Goal: Task Accomplishment & Management: Manage account settings

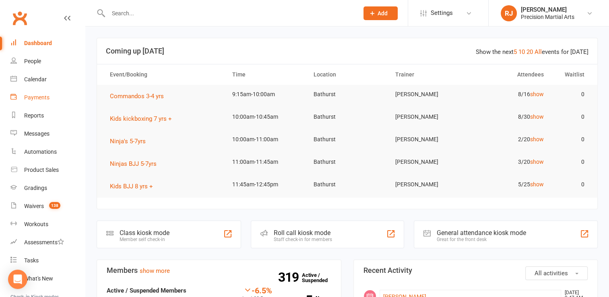
click at [37, 101] on link "Payments" at bounding box center [47, 98] width 74 height 18
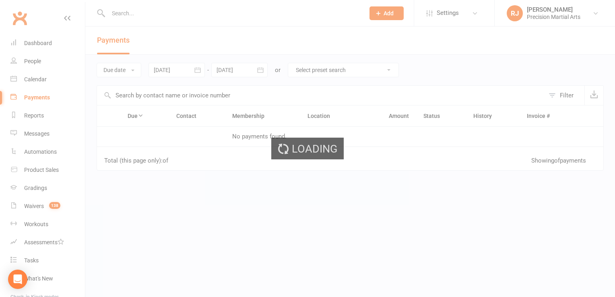
click at [124, 69] on div "Loading" at bounding box center [307, 148] width 615 height 297
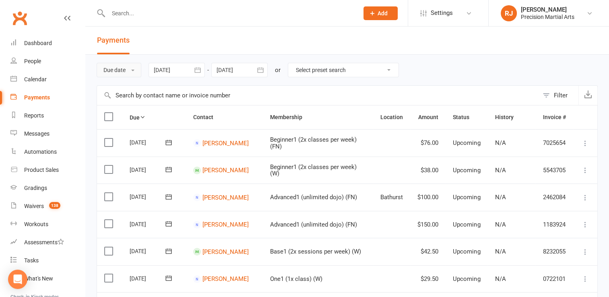
click at [116, 72] on button "Due date" at bounding box center [119, 70] width 45 height 14
click at [118, 120] on link "Date failed" at bounding box center [137, 120] width 80 height 16
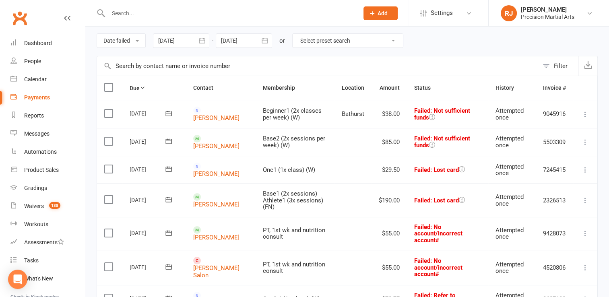
scroll to position [28, 0]
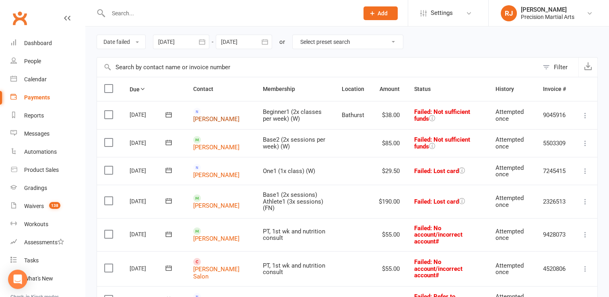
click at [208, 116] on link "Paige Donaldson" at bounding box center [216, 119] width 46 height 7
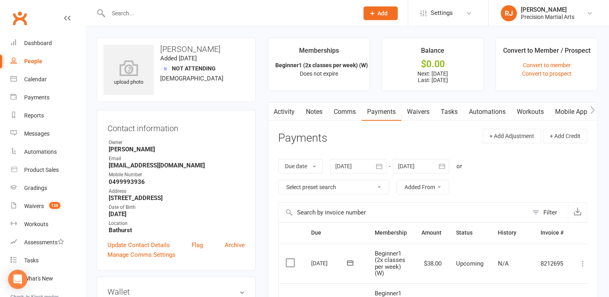
click at [39, 61] on div "People" at bounding box center [33, 61] width 18 height 6
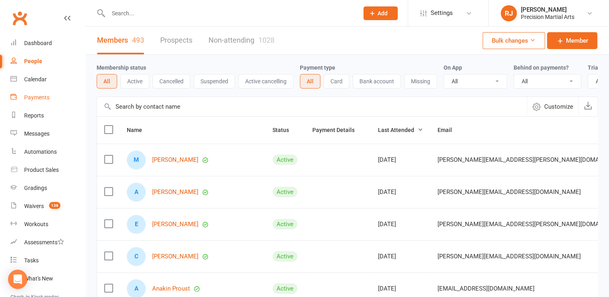
click at [43, 97] on div "Payments" at bounding box center [36, 97] width 25 height 6
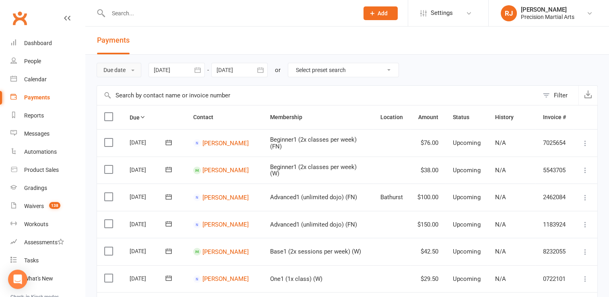
click at [134, 72] on button "Due date" at bounding box center [119, 70] width 45 height 14
click at [134, 116] on link "Date failed" at bounding box center [137, 120] width 80 height 16
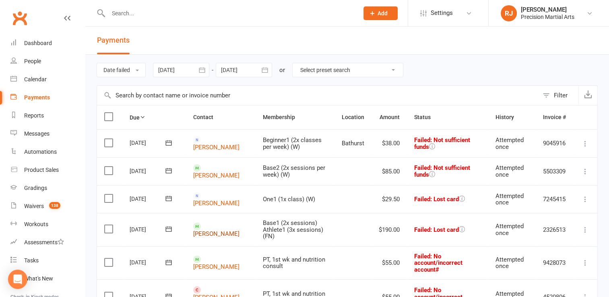
click at [209, 230] on link "Jan Brisbane" at bounding box center [216, 233] width 46 height 7
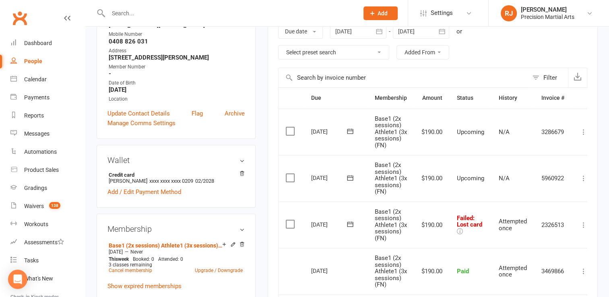
scroll to position [129, 0]
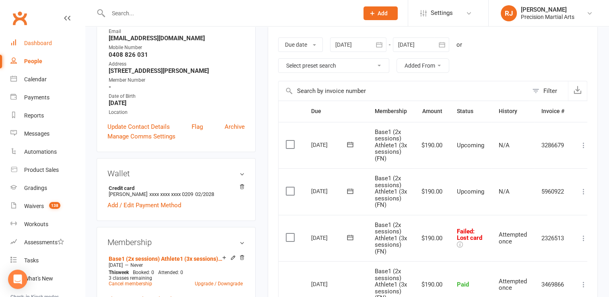
click at [45, 41] on div "Dashboard" at bounding box center [38, 43] width 28 height 6
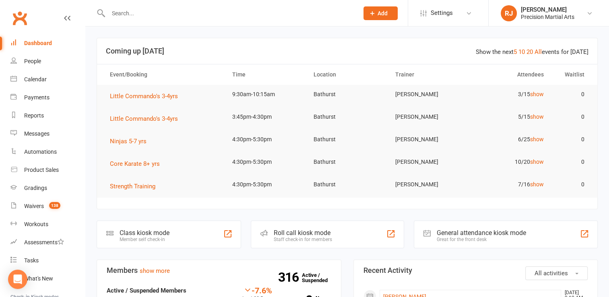
click at [151, 13] on input "text" at bounding box center [229, 13] width 247 height 11
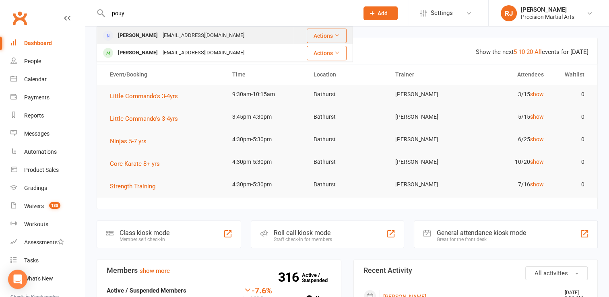
type input "pouy"
click at [151, 44] on div "Pouya Karimi Pouya59@hotmail.com" at bounding box center [195, 35] width 196 height 17
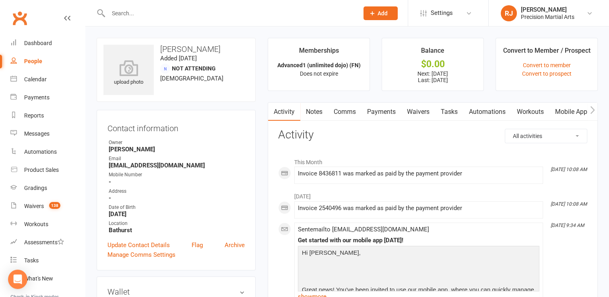
click at [563, 110] on link "Mobile App" at bounding box center [571, 112] width 43 height 19
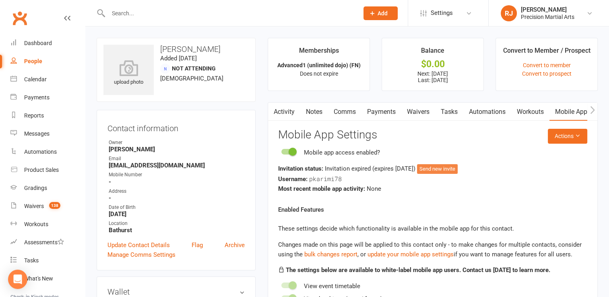
click at [448, 171] on button "Send new invite" at bounding box center [437, 169] width 41 height 10
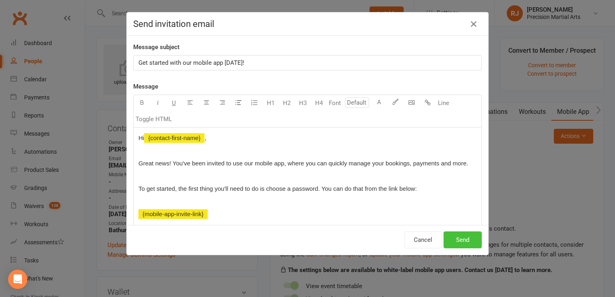
click at [459, 238] on button "Send" at bounding box center [463, 240] width 38 height 17
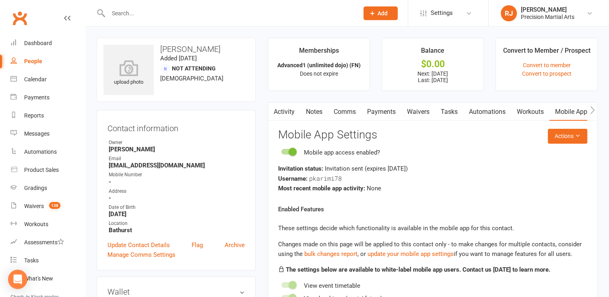
click at [268, 19] on div at bounding box center [225, 13] width 256 height 26
click at [122, 14] on input "text" at bounding box center [229, 13] width 247 height 11
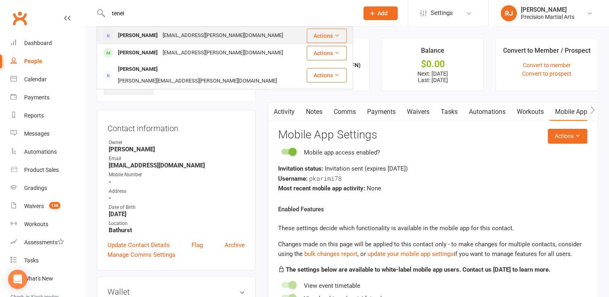
type input "tenei"
click at [137, 39] on div "[PERSON_NAME]" at bounding box center [138, 36] width 45 height 12
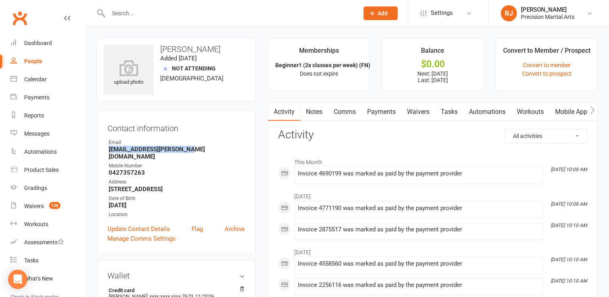
drag, startPoint x: 182, startPoint y: 151, endPoint x: 105, endPoint y: 152, distance: 77.3
click at [105, 152] on div "Contact information Owner Email teneille.paul@outlook.com Mobile Number 0427357…" at bounding box center [176, 182] width 159 height 145
copy strong "[EMAIL_ADDRESS][PERSON_NAME][DOMAIN_NAME]"
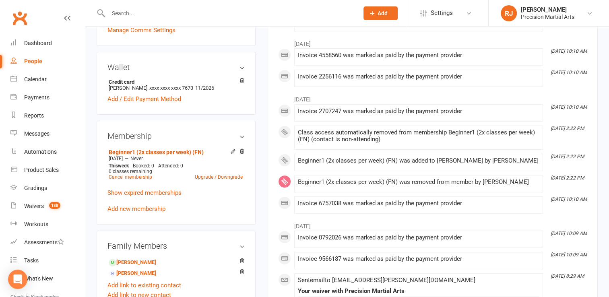
scroll to position [209, 0]
click at [136, 259] on link "Harriet Paul - Child" at bounding box center [133, 262] width 48 height 8
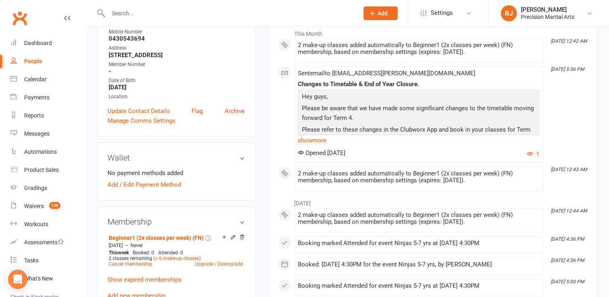
scroll to position [209, 0]
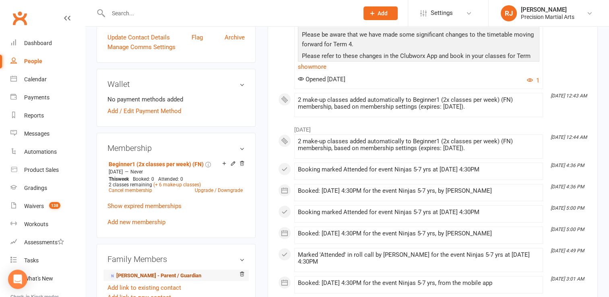
click at [131, 276] on link "Teneille Paul - Parent / Guardian" at bounding box center [155, 276] width 93 height 8
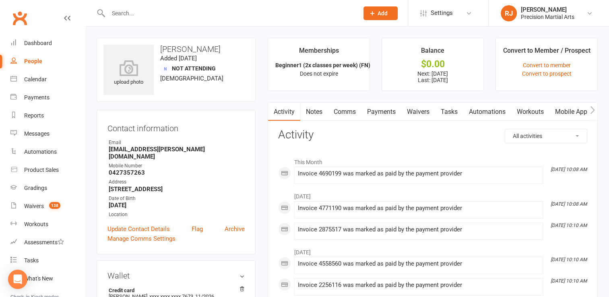
click at [424, 114] on link "Waivers" at bounding box center [418, 112] width 34 height 19
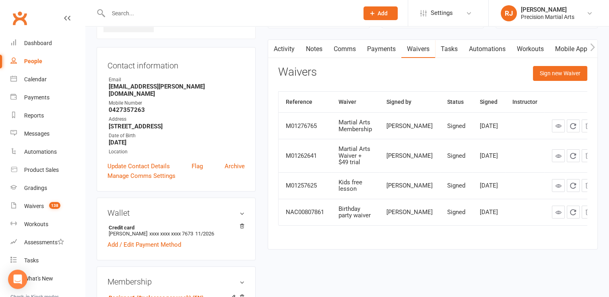
scroll to position [64, 0]
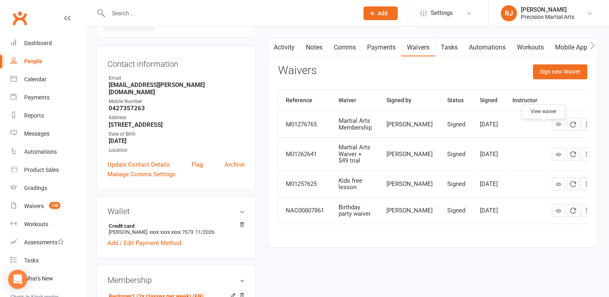
click at [556, 127] on icon at bounding box center [559, 124] width 6 height 6
click at [389, 50] on link "Payments" at bounding box center [382, 47] width 40 height 19
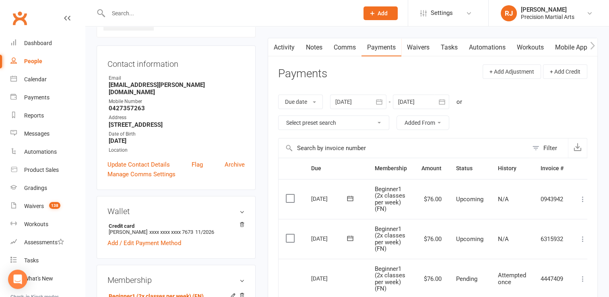
click at [375, 102] on button "button" at bounding box center [379, 102] width 14 height 14
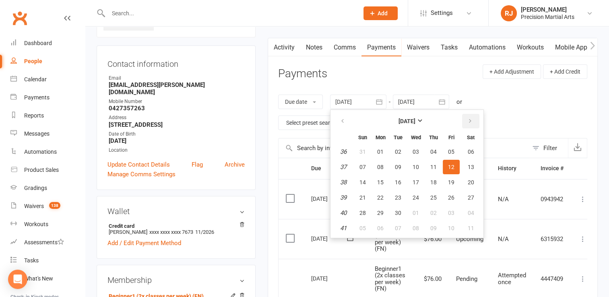
click at [462, 123] on button "button" at bounding box center [470, 121] width 17 height 14
click at [380, 181] on span "13" at bounding box center [380, 182] width 6 height 6
type input "13 Oct 2025"
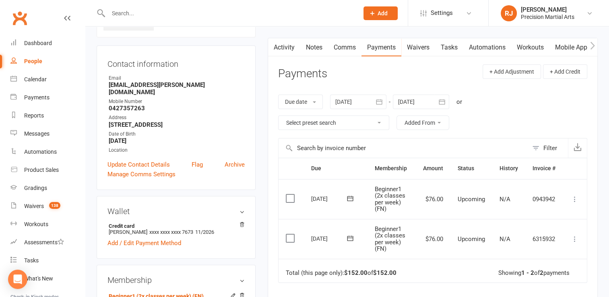
click at [420, 103] on div at bounding box center [421, 102] width 56 height 14
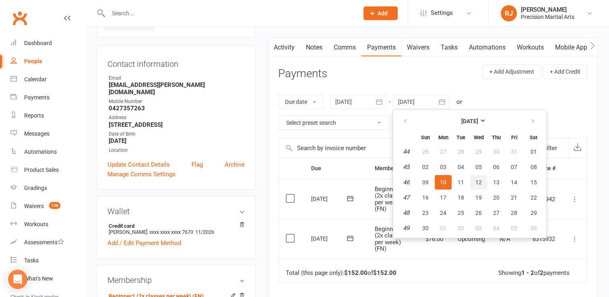
click at [480, 181] on span "12" at bounding box center [479, 182] width 6 height 6
type input "12 Nov 2025"
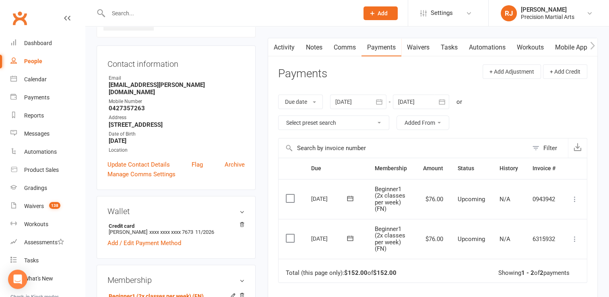
click at [574, 199] on icon at bounding box center [575, 199] width 8 height 8
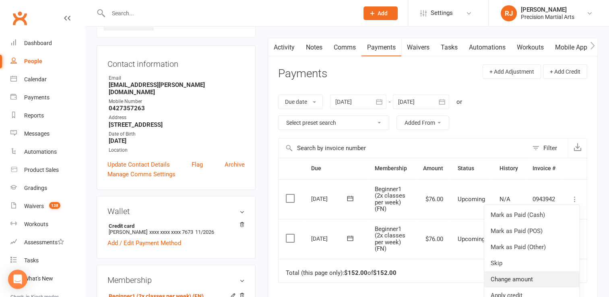
click at [520, 277] on link "Change amount" at bounding box center [531, 279] width 95 height 16
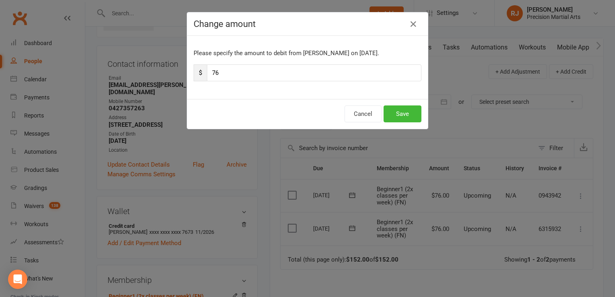
click at [295, 81] on div "Please specify the amount to debit from Teneille Paul on Nov 6, 2025. $ 76" at bounding box center [307, 67] width 241 height 63
click at [292, 75] on input "76" at bounding box center [314, 72] width 215 height 17
type input "7"
type input "175"
click at [412, 118] on button "Save" at bounding box center [403, 113] width 38 height 17
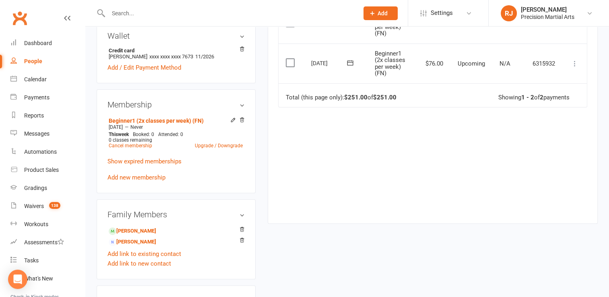
scroll to position [242, 0]
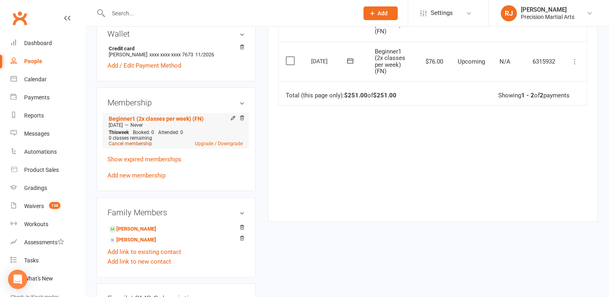
click at [136, 146] on link "Cancel membership" at bounding box center [130, 144] width 43 height 6
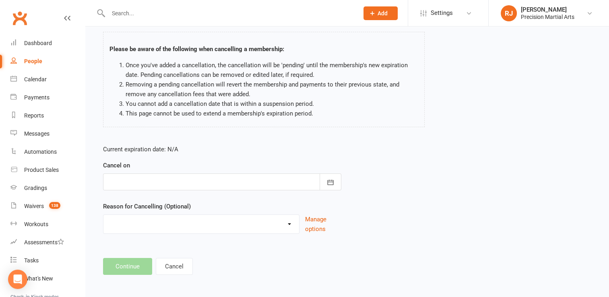
scroll to position [49, 0]
click at [335, 185] on button "button" at bounding box center [331, 181] width 22 height 17
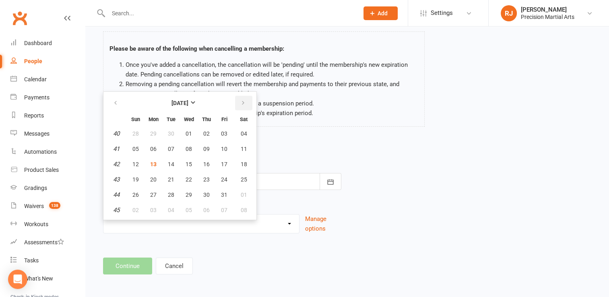
click at [240, 105] on icon "button" at bounding box center [243, 103] width 6 height 6
click at [153, 162] on span "10" at bounding box center [153, 164] width 6 height 6
type input "10 Nov 2025"
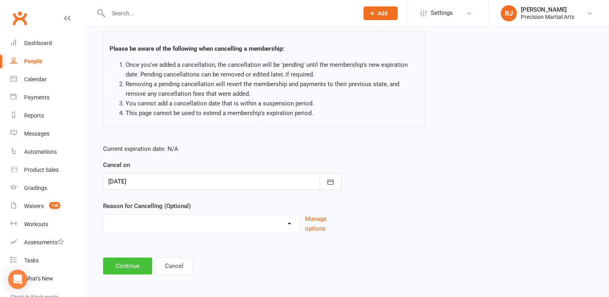
click at [132, 265] on button "Continue" at bounding box center [127, 266] width 49 height 17
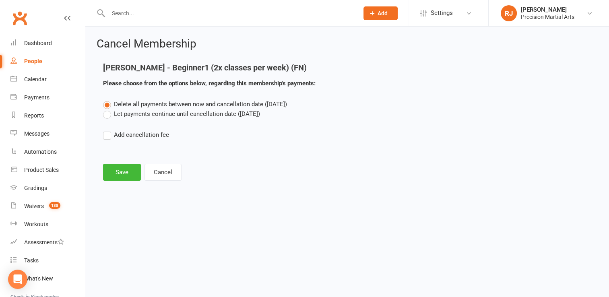
scroll to position [0, 0]
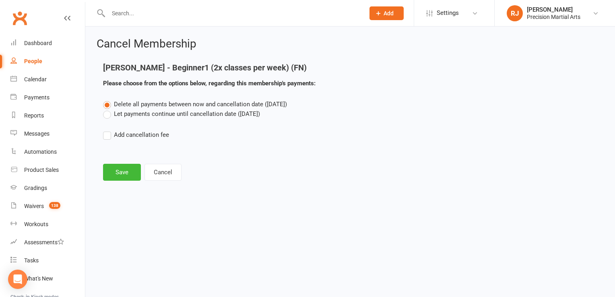
click at [105, 111] on label "Let payments continue until cancellation date (Nov 10, 2025)" at bounding box center [181, 114] width 157 height 10
click at [105, 109] on input "Let payments continue until cancellation date (Nov 10, 2025)" at bounding box center [105, 109] width 5 height 0
click at [130, 164] on button "Save" at bounding box center [122, 172] width 38 height 17
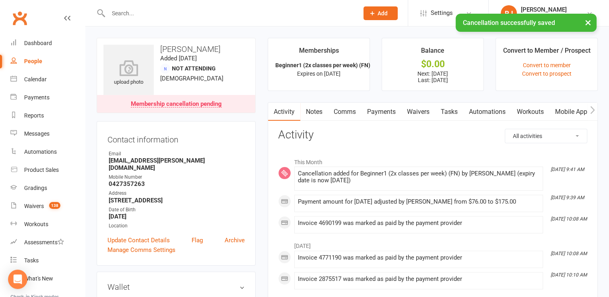
click at [390, 111] on link "Payments" at bounding box center [382, 112] width 40 height 19
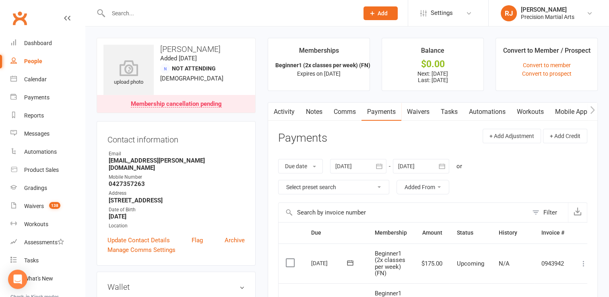
click at [340, 163] on div at bounding box center [358, 166] width 56 height 14
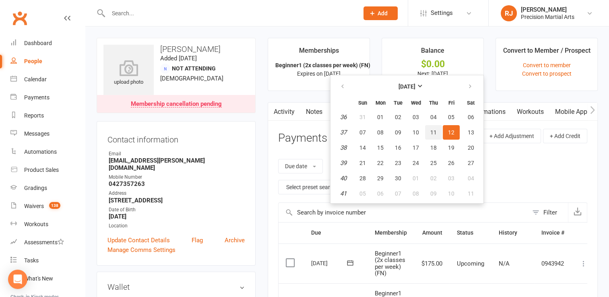
click at [434, 130] on span "11" at bounding box center [433, 132] width 6 height 6
type input "11 Sep 2025"
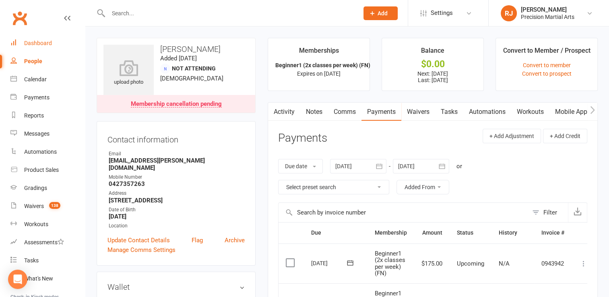
click at [35, 47] on link "Dashboard" at bounding box center [47, 43] width 74 height 18
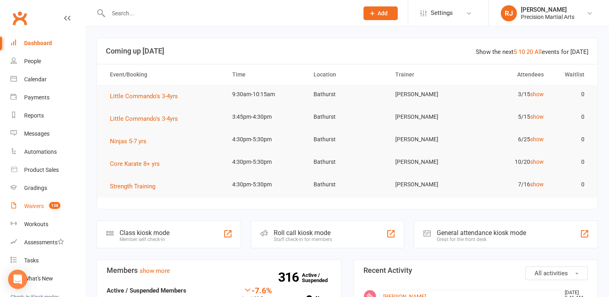
click at [47, 209] on count-badge "138" at bounding box center [52, 206] width 15 height 6
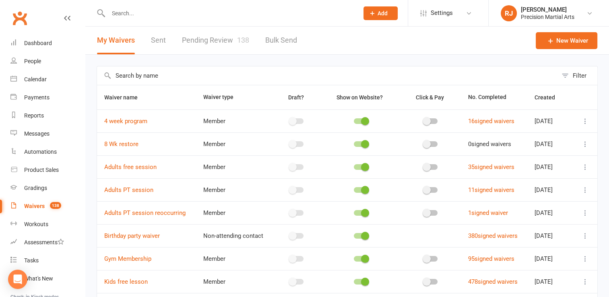
click at [208, 32] on link "Pending Review 138" at bounding box center [215, 41] width 67 height 28
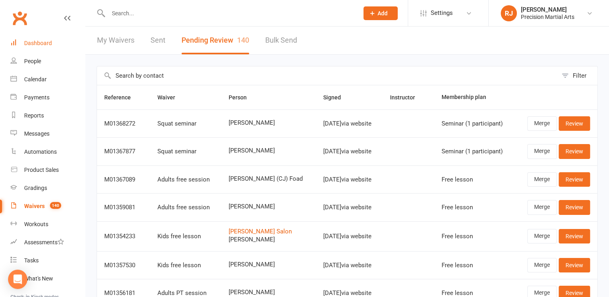
click at [45, 41] on div "Dashboard" at bounding box center [38, 43] width 28 height 6
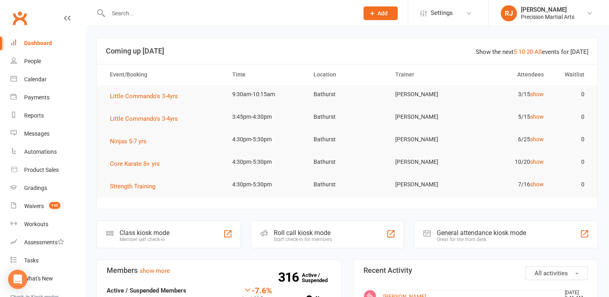
click at [120, 14] on input "text" at bounding box center [229, 13] width 247 height 11
click at [44, 104] on link "Payments" at bounding box center [47, 98] width 74 height 18
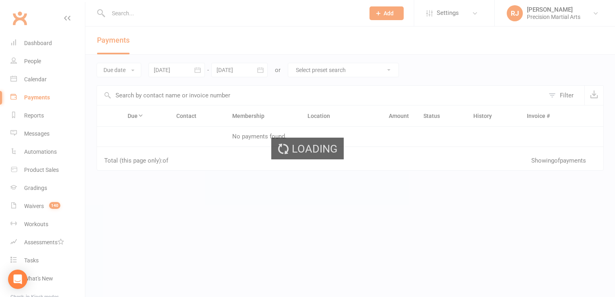
click at [121, 73] on ui-view "Prospect Member Non-attending contact Class / event Appointment Grading event T…" at bounding box center [307, 138] width 615 height 273
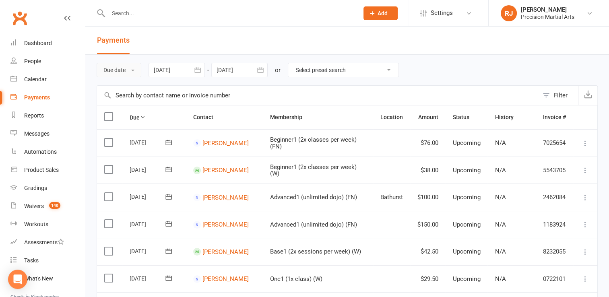
click at [121, 73] on button "Due date" at bounding box center [119, 70] width 45 height 14
click at [126, 125] on link "Date failed" at bounding box center [137, 120] width 80 height 16
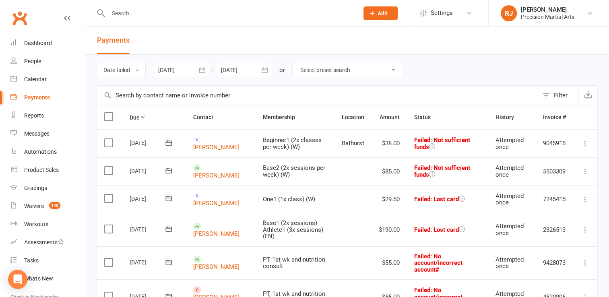
click at [106, 169] on label at bounding box center [109, 171] width 11 height 8
click at [106, 167] on input "checkbox" at bounding box center [106, 167] width 5 height 0
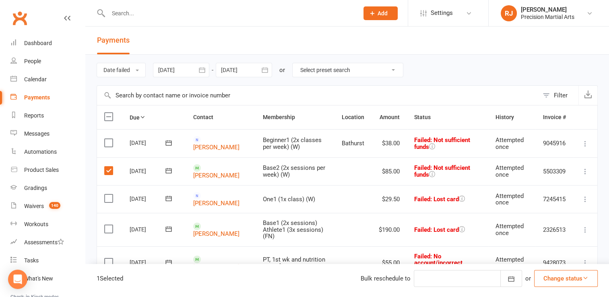
click at [467, 285] on div at bounding box center [468, 278] width 108 height 17
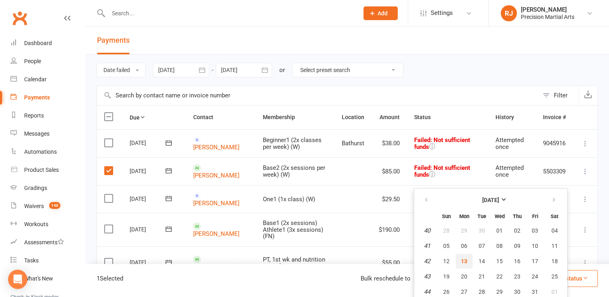
click at [473, 262] on button "13" at bounding box center [464, 261] width 17 height 14
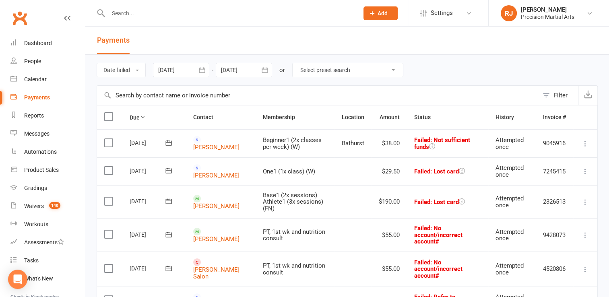
drag, startPoint x: 108, startPoint y: 142, endPoint x: 136, endPoint y: 144, distance: 27.5
click at [108, 142] on label at bounding box center [109, 143] width 11 height 8
click at [108, 139] on input "checkbox" at bounding box center [106, 139] width 5 height 0
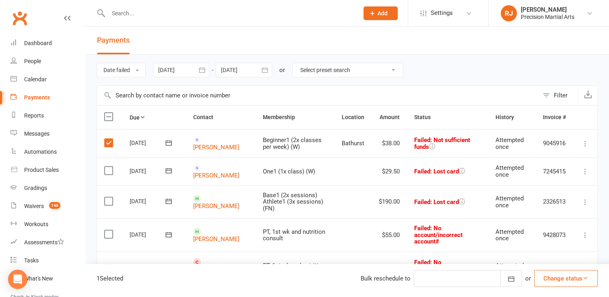
click at [466, 279] on div at bounding box center [468, 278] width 108 height 17
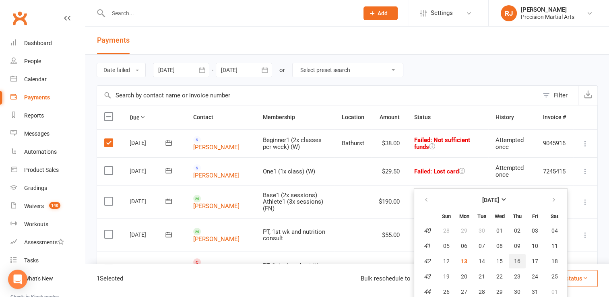
click at [521, 261] on span "16" at bounding box center [517, 261] width 6 height 6
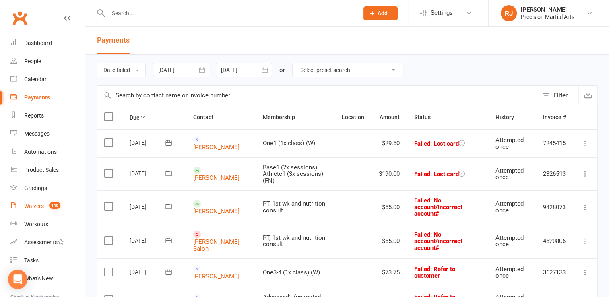
click at [44, 204] on link "Waivers 140" at bounding box center [47, 206] width 74 height 18
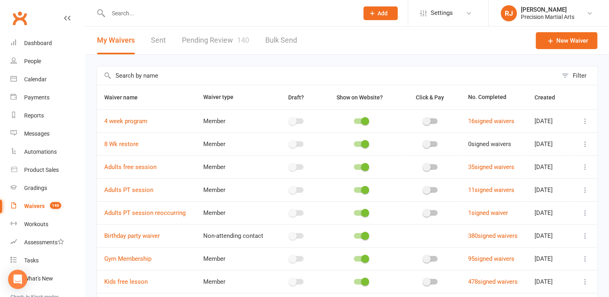
click at [200, 39] on link "Pending Review 140" at bounding box center [215, 41] width 67 height 28
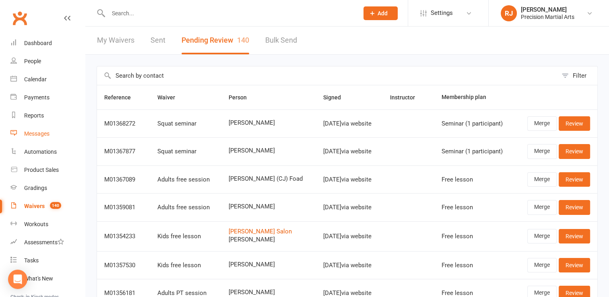
click at [35, 136] on div "Messages" at bounding box center [36, 133] width 25 height 6
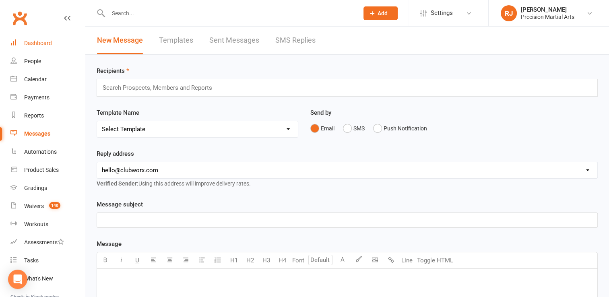
click at [47, 43] on div "Dashboard" at bounding box center [38, 43] width 28 height 6
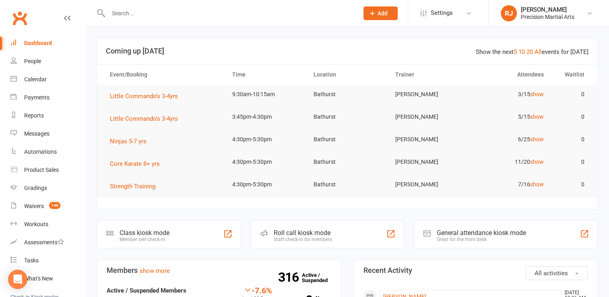
click at [43, 43] on div "Dashboard" at bounding box center [38, 43] width 28 height 6
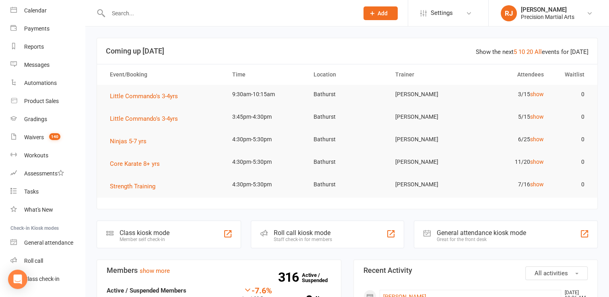
scroll to position [90, 0]
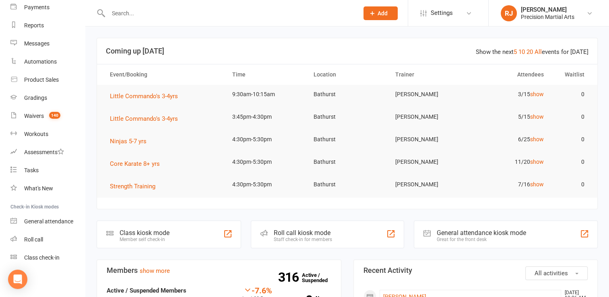
click at [127, 14] on input "text" at bounding box center [229, 13] width 247 height 11
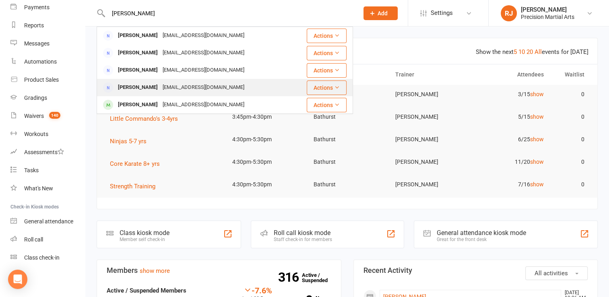
type input "paige"
click at [139, 92] on div "Paige Donaldson" at bounding box center [138, 88] width 45 height 12
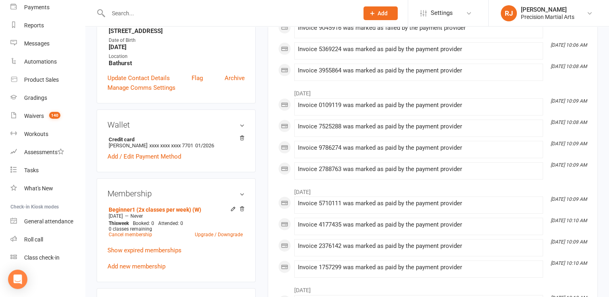
scroll to position [177, 0]
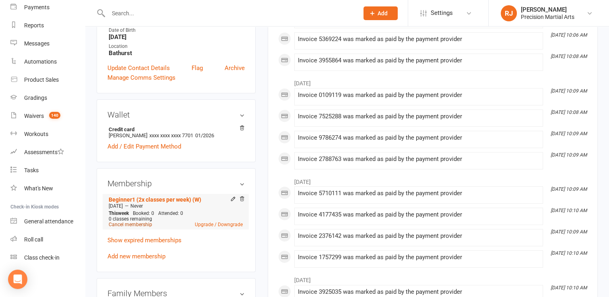
click at [138, 225] on link "Cancel membership" at bounding box center [130, 225] width 43 height 6
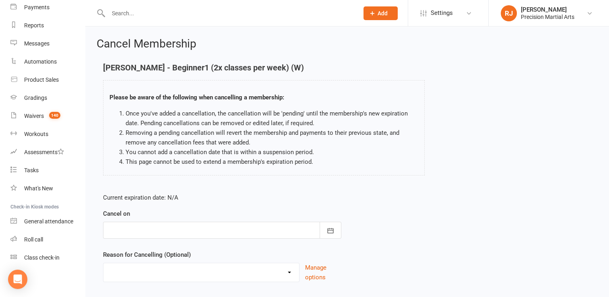
click at [138, 225] on div at bounding box center [222, 230] width 238 height 17
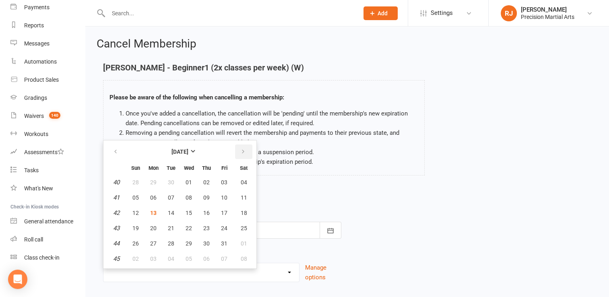
click at [240, 154] on icon "button" at bounding box center [243, 152] width 6 height 6
click at [241, 197] on span "08" at bounding box center [244, 197] width 6 height 6
type input "08 Nov 2025"
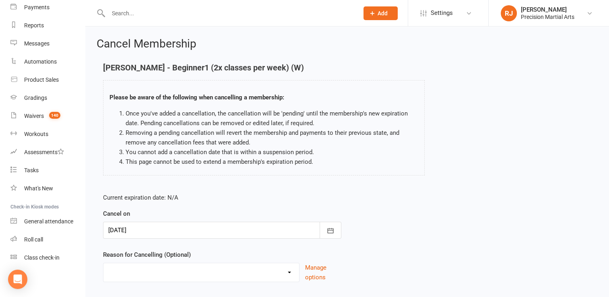
click at [241, 204] on form "Current expiration date: N/A Cancel on 08 Nov 2025 November 2025 Sun Mon Tue We…" at bounding box center [222, 237] width 238 height 89
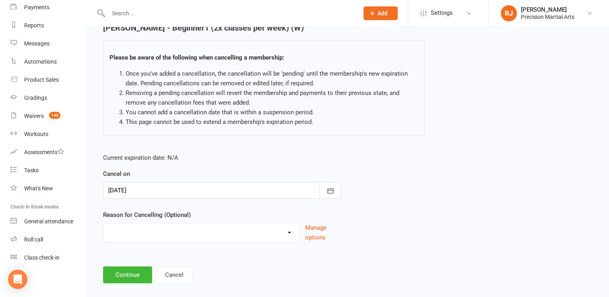
scroll to position [50, 0]
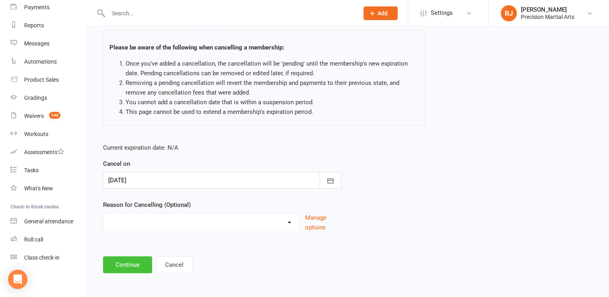
click at [143, 257] on button "Continue" at bounding box center [127, 264] width 49 height 17
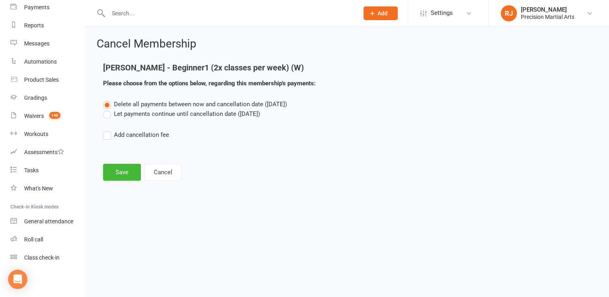
scroll to position [0, 0]
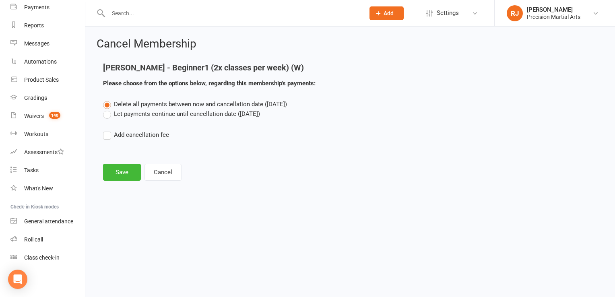
click at [106, 117] on label "Let payments continue until cancellation date (Nov 8, 2025)" at bounding box center [181, 114] width 157 height 10
click at [106, 109] on input "Let payments continue until cancellation date (Nov 8, 2025)" at bounding box center [105, 109] width 5 height 0
click at [118, 174] on button "Save" at bounding box center [122, 172] width 38 height 17
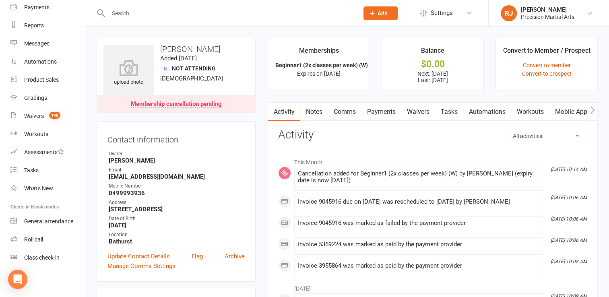
click at [392, 115] on link "Payments" at bounding box center [382, 112] width 40 height 19
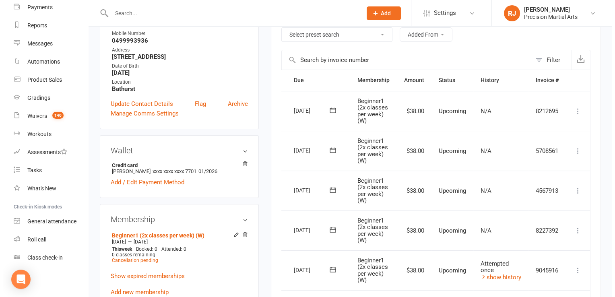
scroll to position [143, 0]
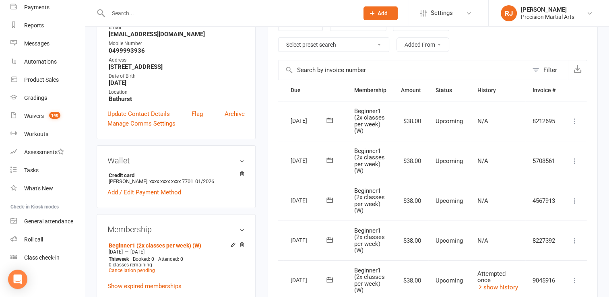
click at [577, 120] on icon at bounding box center [575, 121] width 8 height 8
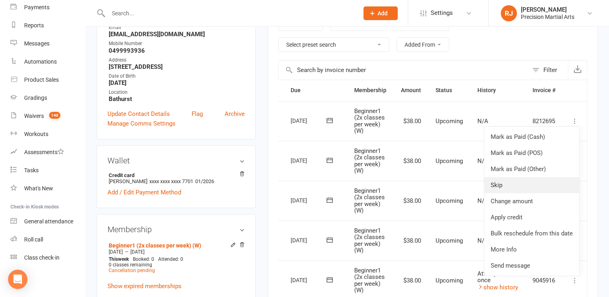
click at [519, 184] on link "Skip" at bounding box center [531, 185] width 95 height 16
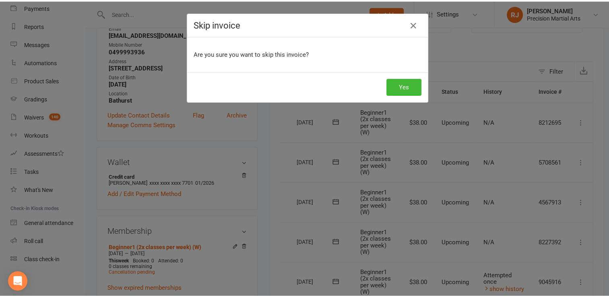
scroll to position [0, 17]
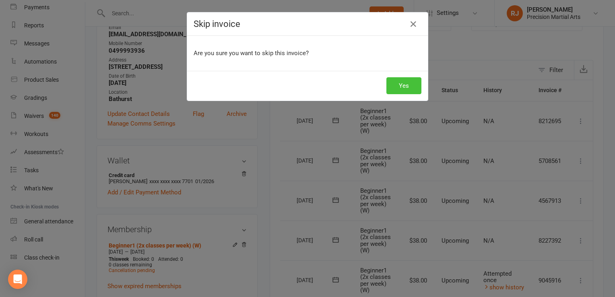
click at [409, 89] on button "Yes" at bounding box center [404, 85] width 35 height 17
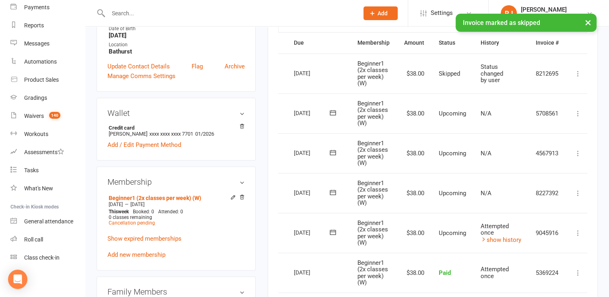
scroll to position [195, 0]
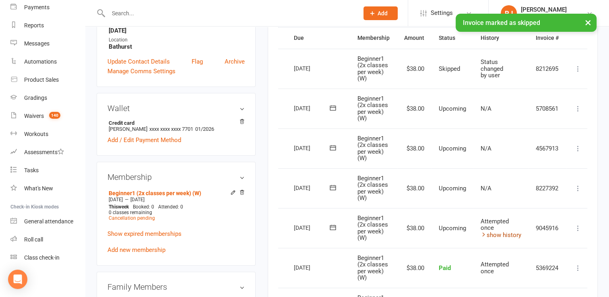
click at [491, 233] on link "show history" at bounding box center [501, 235] width 41 height 7
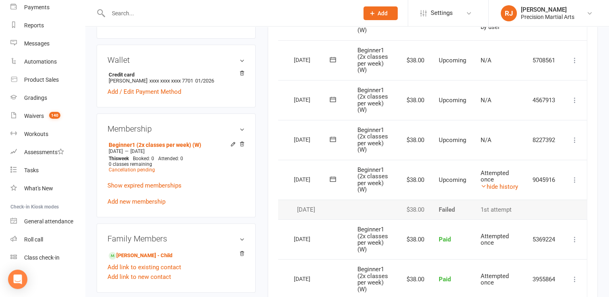
scroll to position [244, 0]
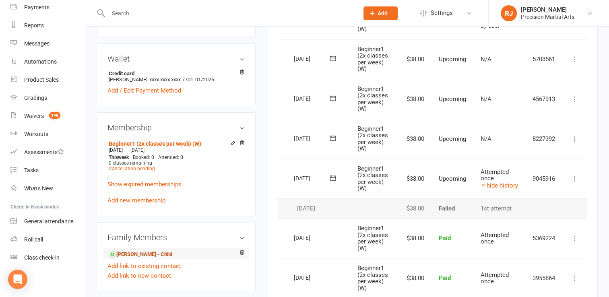
click at [132, 250] on link "Max Lazzarini - Child" at bounding box center [141, 254] width 64 height 8
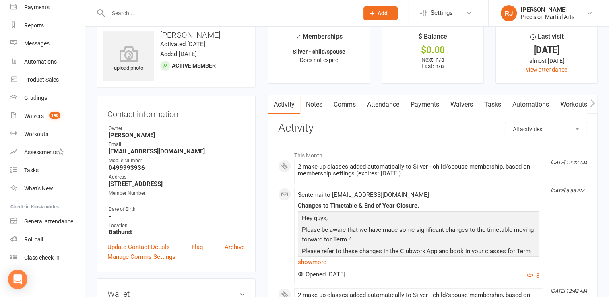
scroll to position [16, 0]
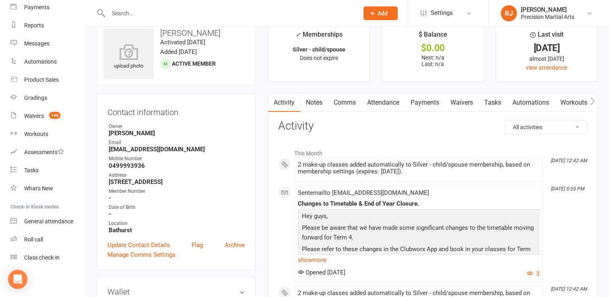
click at [254, 178] on div "Contact information Owner taylor sargent Email Paigedonaldson345@hotmail.com.au…" at bounding box center [176, 182] width 159 height 177
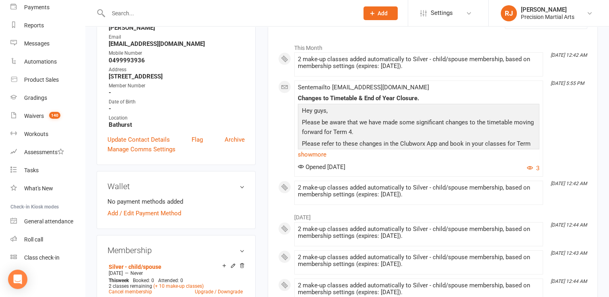
scroll to position [209, 0]
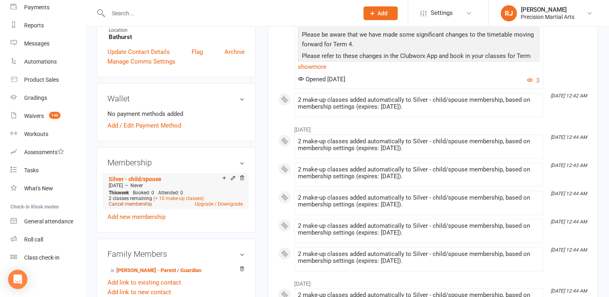
click at [142, 205] on link "Cancel membership" at bounding box center [130, 204] width 43 height 6
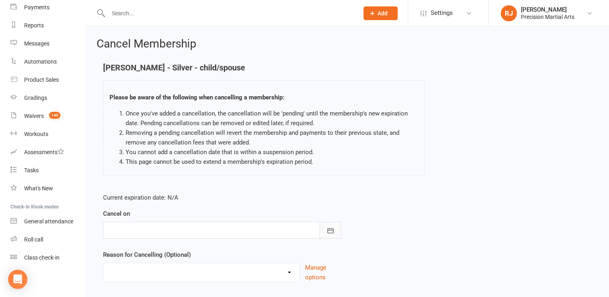
click at [330, 229] on icon "button" at bounding box center [331, 231] width 8 height 8
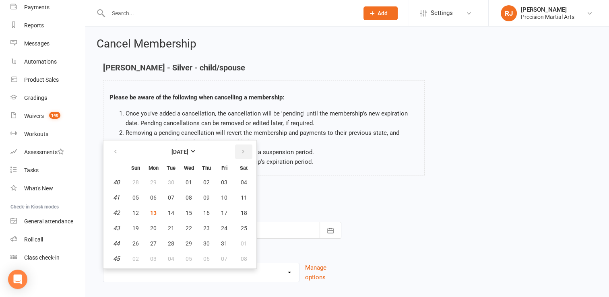
click at [245, 146] on button "button" at bounding box center [243, 152] width 17 height 14
click at [243, 197] on span "08" at bounding box center [244, 197] width 6 height 6
type input "08 Nov 2025"
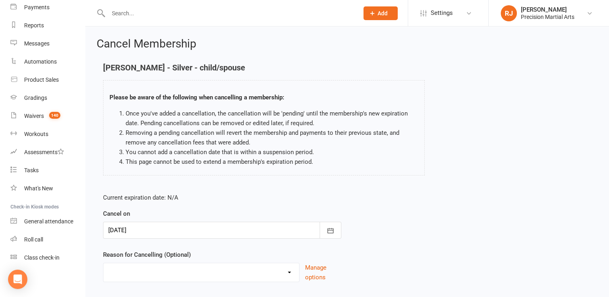
click at [223, 206] on form "Current expiration date: N/A Cancel on 08 Nov 2025 November 2025 Sun Mon Tue We…" at bounding box center [222, 237] width 238 height 89
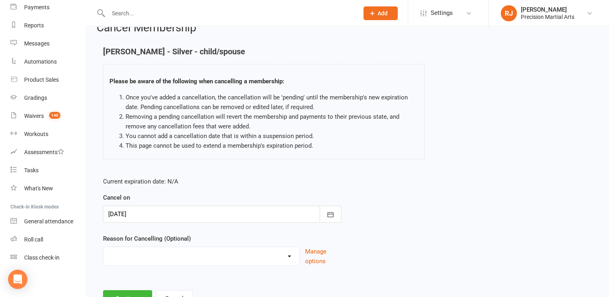
scroll to position [50, 0]
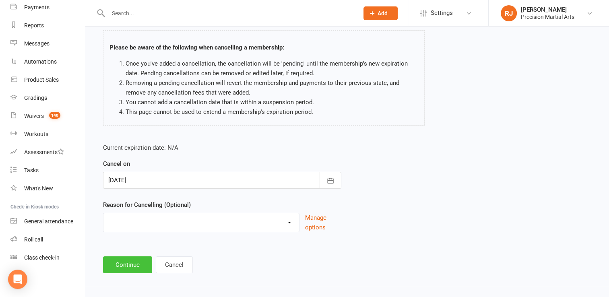
click at [126, 260] on button "Continue" at bounding box center [127, 264] width 49 height 17
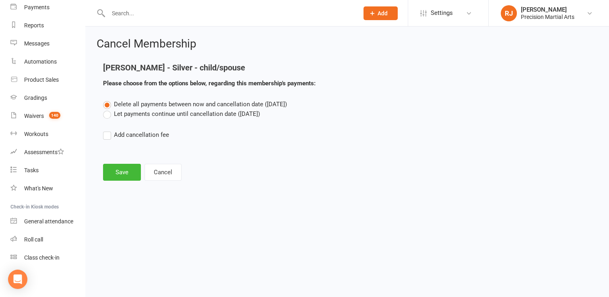
scroll to position [0, 0]
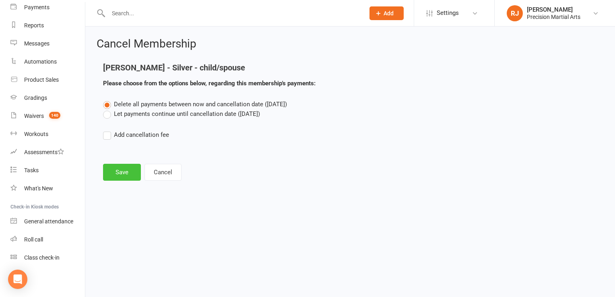
click at [124, 170] on button "Save" at bounding box center [122, 172] width 38 height 17
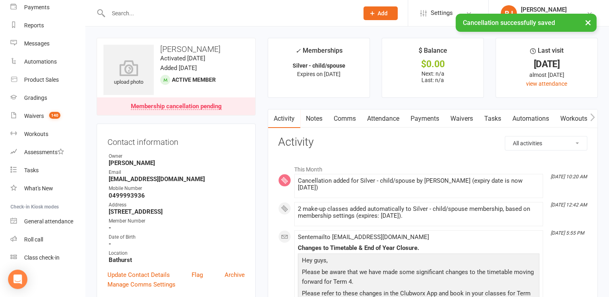
click at [126, 11] on input "text" at bounding box center [229, 13] width 247 height 11
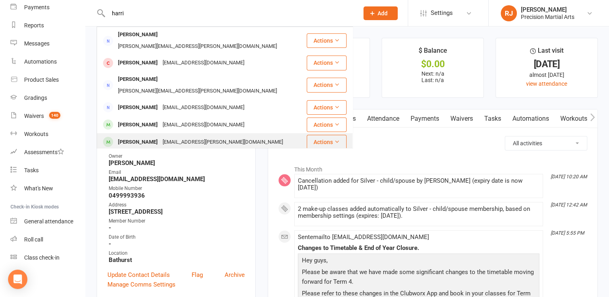
type input "harri"
click at [143, 136] on div "[PERSON_NAME]" at bounding box center [138, 142] width 45 height 12
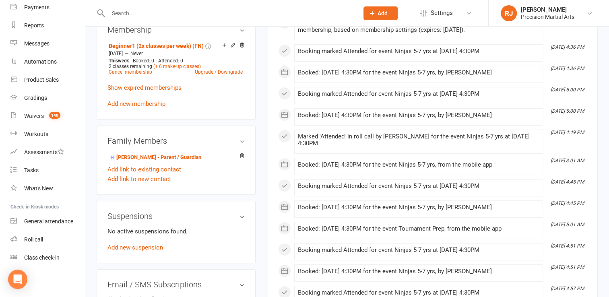
scroll to position [338, 0]
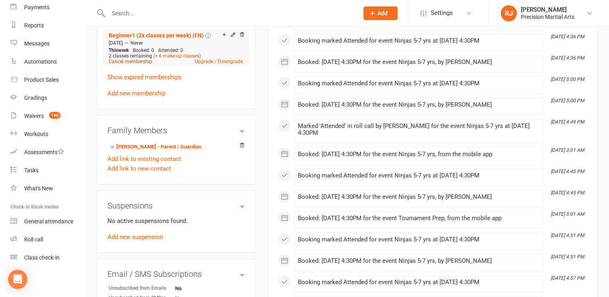
click at [142, 63] on link "Cancel membership" at bounding box center [130, 62] width 43 height 6
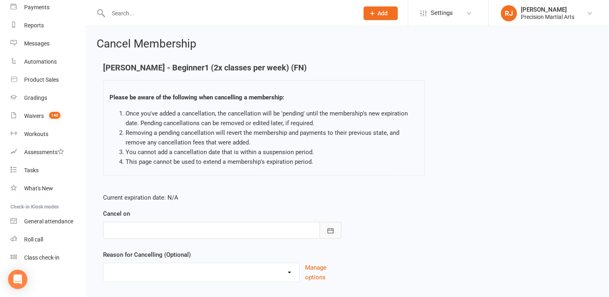
click at [327, 234] on icon "button" at bounding box center [331, 231] width 8 height 8
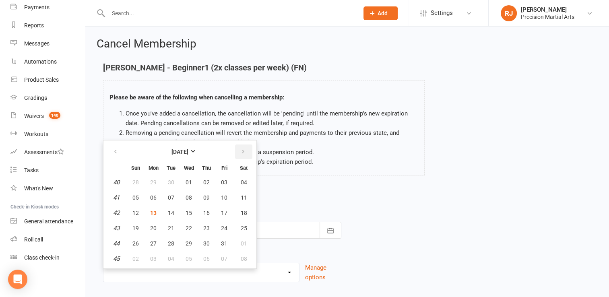
click at [242, 153] on icon "button" at bounding box center [243, 152] width 6 height 6
click at [194, 212] on button "12" at bounding box center [188, 213] width 17 height 14
type input "12 Nov 2025"
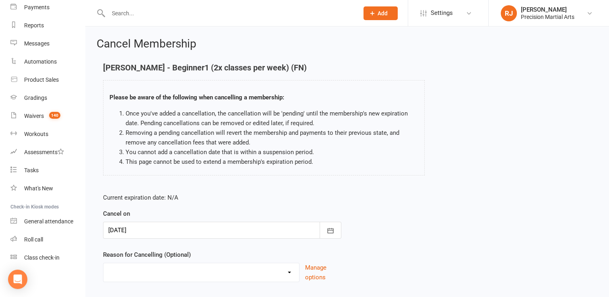
click at [184, 244] on form "Current expiration date: N/A Cancel on 12 Nov 2025 November 2025 Sun Mon Tue We…" at bounding box center [222, 237] width 238 height 89
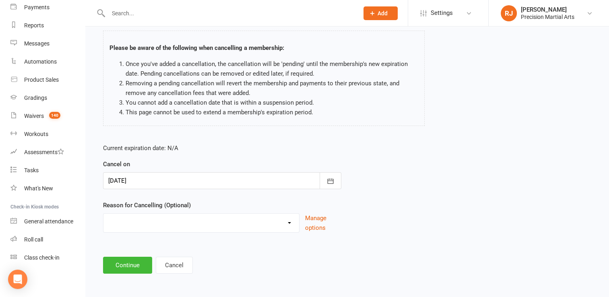
scroll to position [50, 0]
click at [127, 259] on button "Continue" at bounding box center [127, 264] width 49 height 17
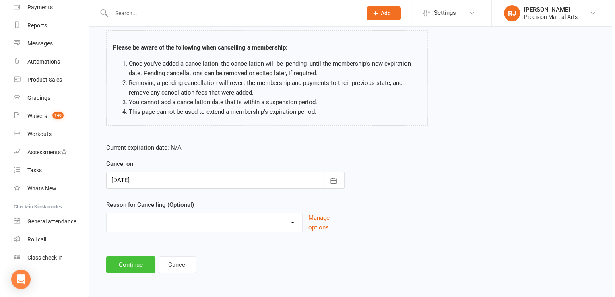
scroll to position [0, 0]
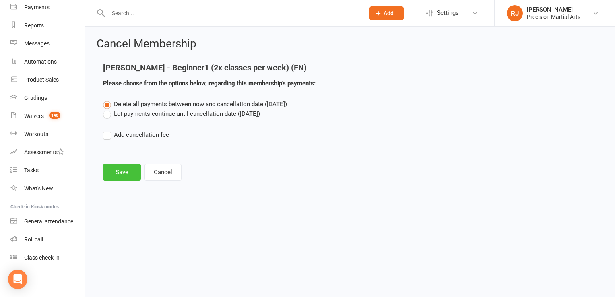
click at [124, 172] on button "Save" at bounding box center [122, 172] width 38 height 17
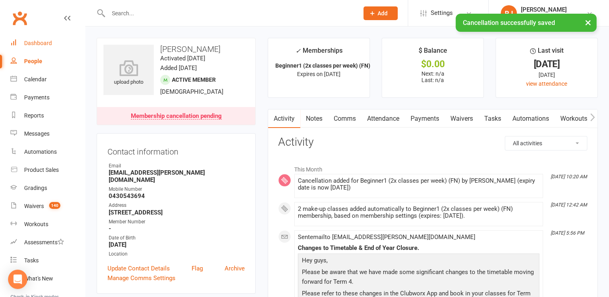
click at [42, 44] on div "Dashboard" at bounding box center [38, 43] width 28 height 6
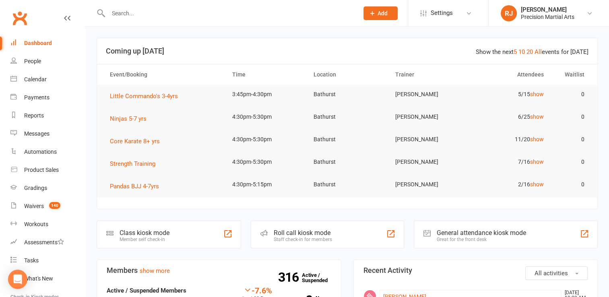
click at [122, 14] on input "text" at bounding box center [229, 13] width 247 height 11
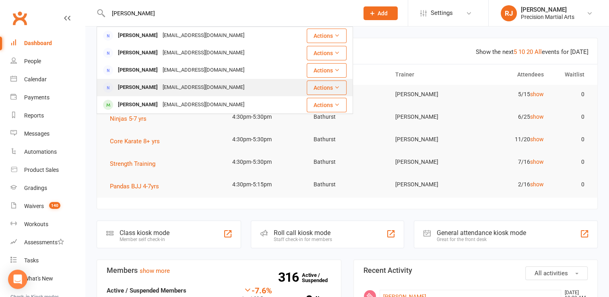
type input "paige"
click at [142, 83] on div "Paige Donaldson" at bounding box center [138, 88] width 45 height 12
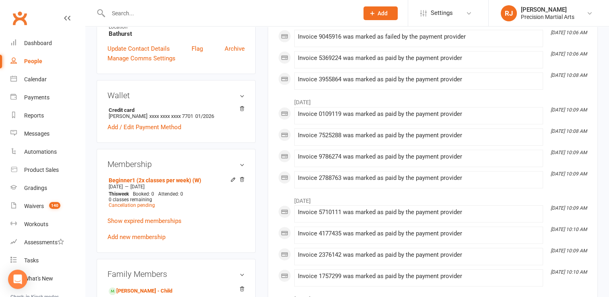
scroll to position [209, 0]
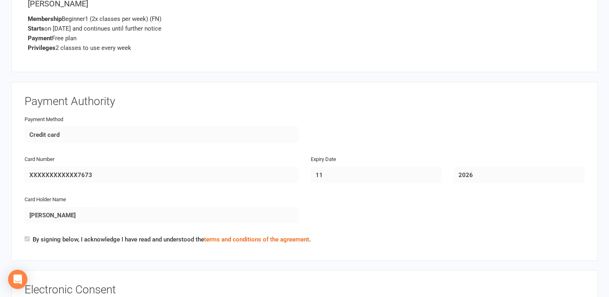
scroll to position [1656, 0]
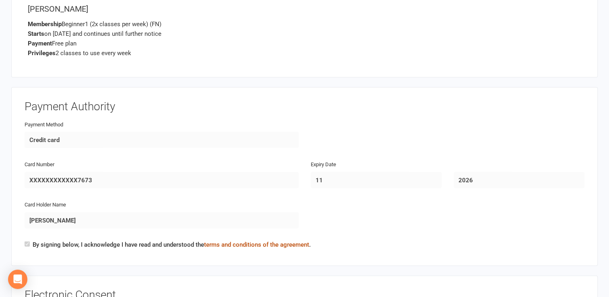
click at [285, 241] on link "terms and conditions of the agreement" at bounding box center [256, 244] width 105 height 7
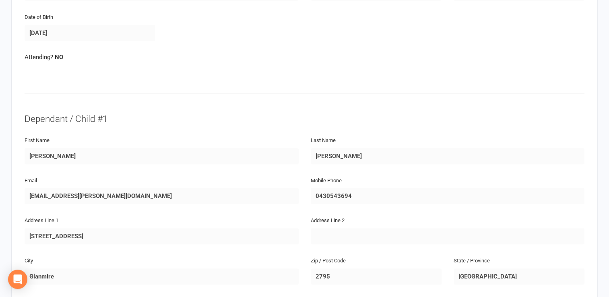
scroll to position [284, 0]
